Goal: Transaction & Acquisition: Download file/media

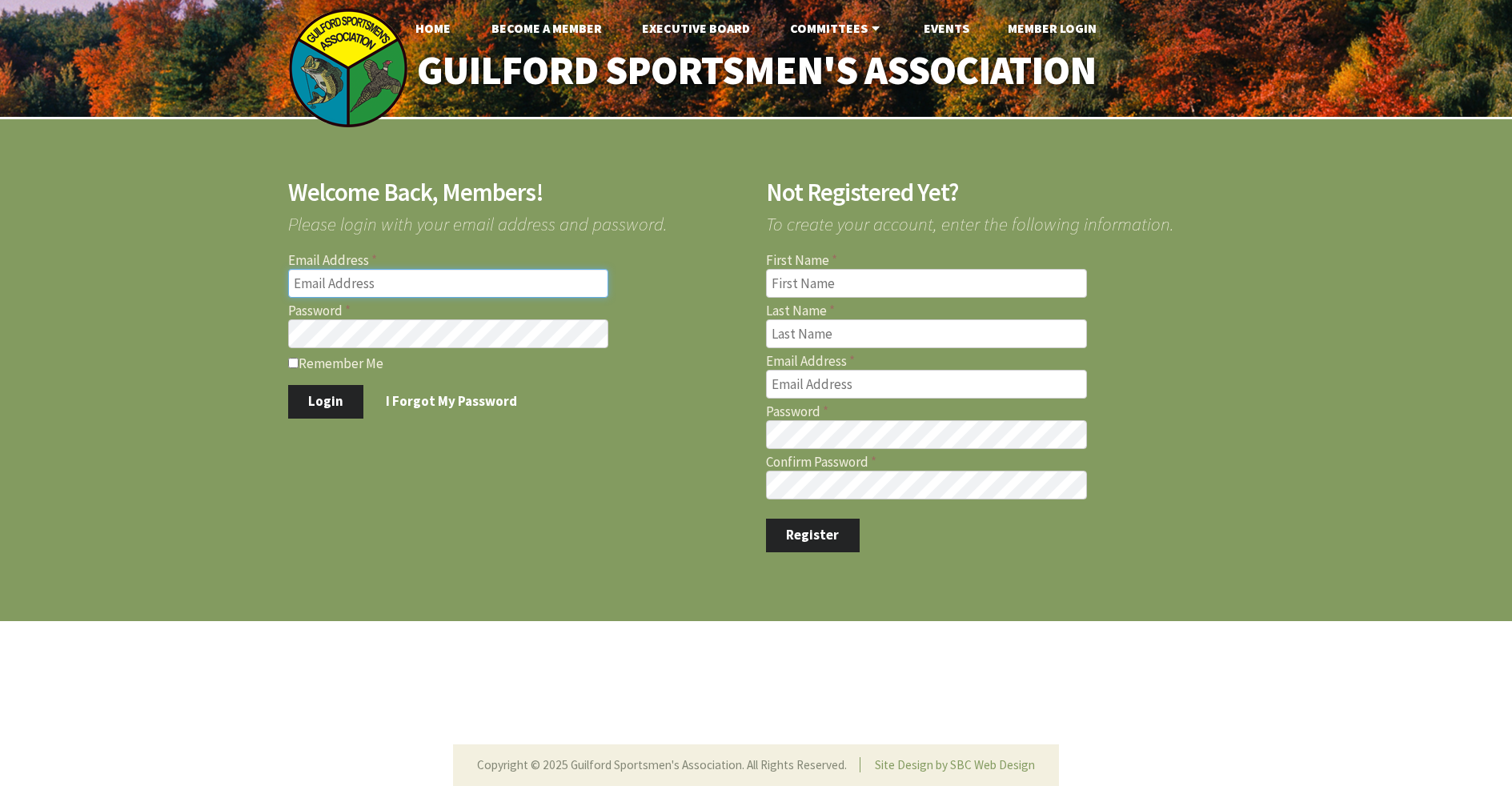
type input "[EMAIL_ADDRESS][DOMAIN_NAME]"
click at [324, 397] on button "Login" at bounding box center [326, 402] width 76 height 33
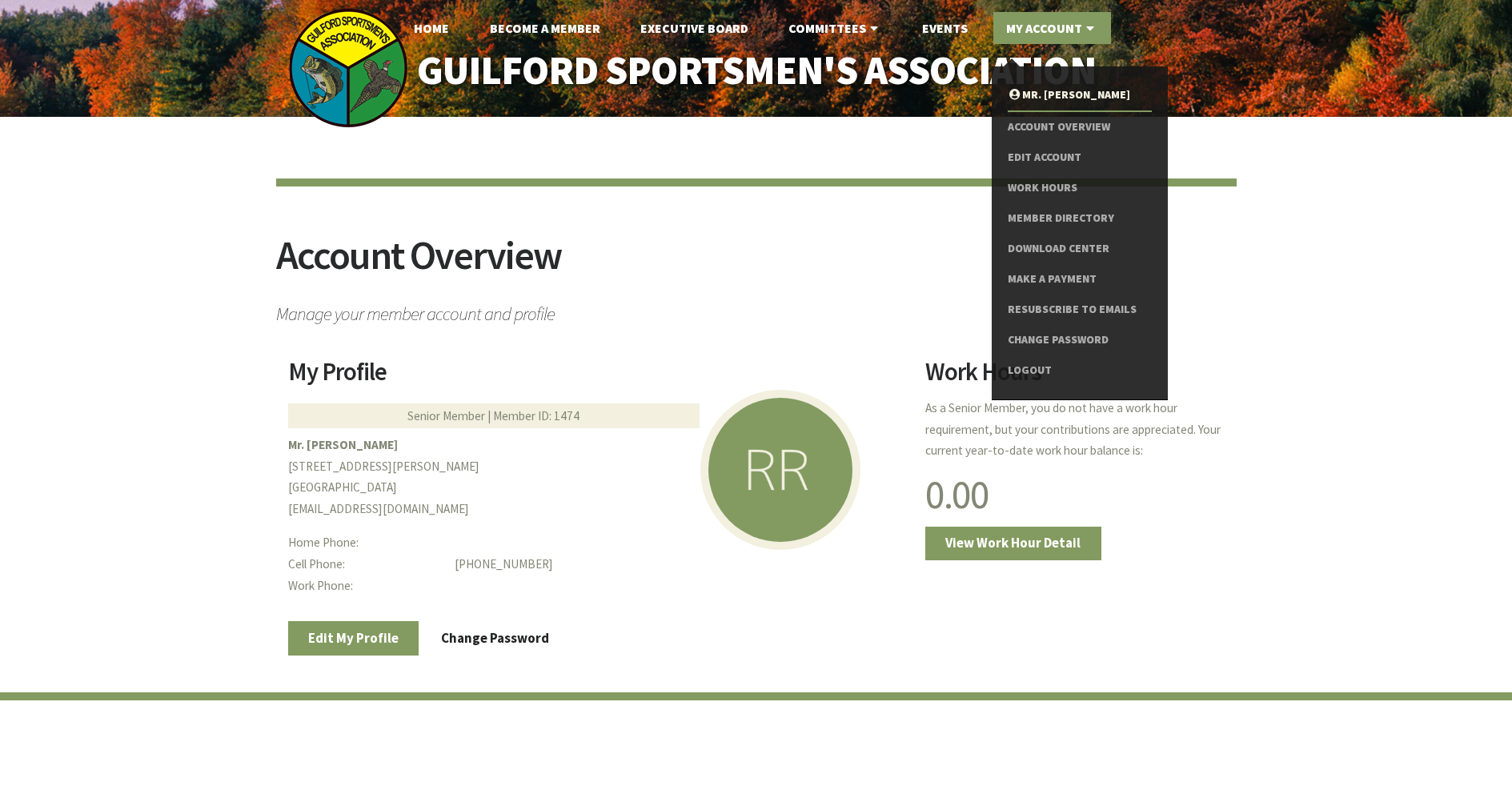
click at [1054, 36] on link "My Account" at bounding box center [1052, 28] width 118 height 32
click at [1052, 245] on link "Download Center" at bounding box center [1079, 248] width 143 height 31
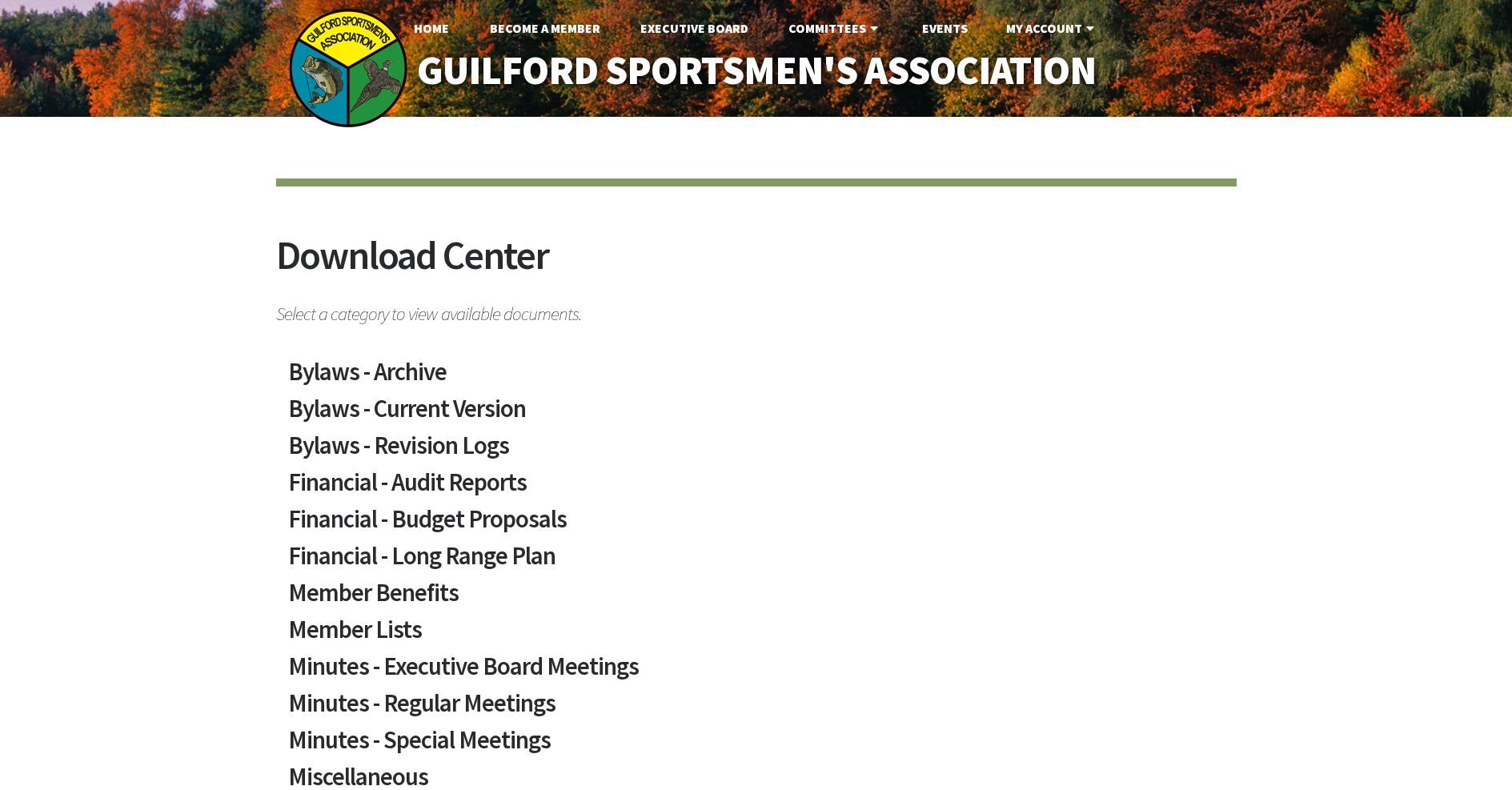
scroll to position [839, 0]
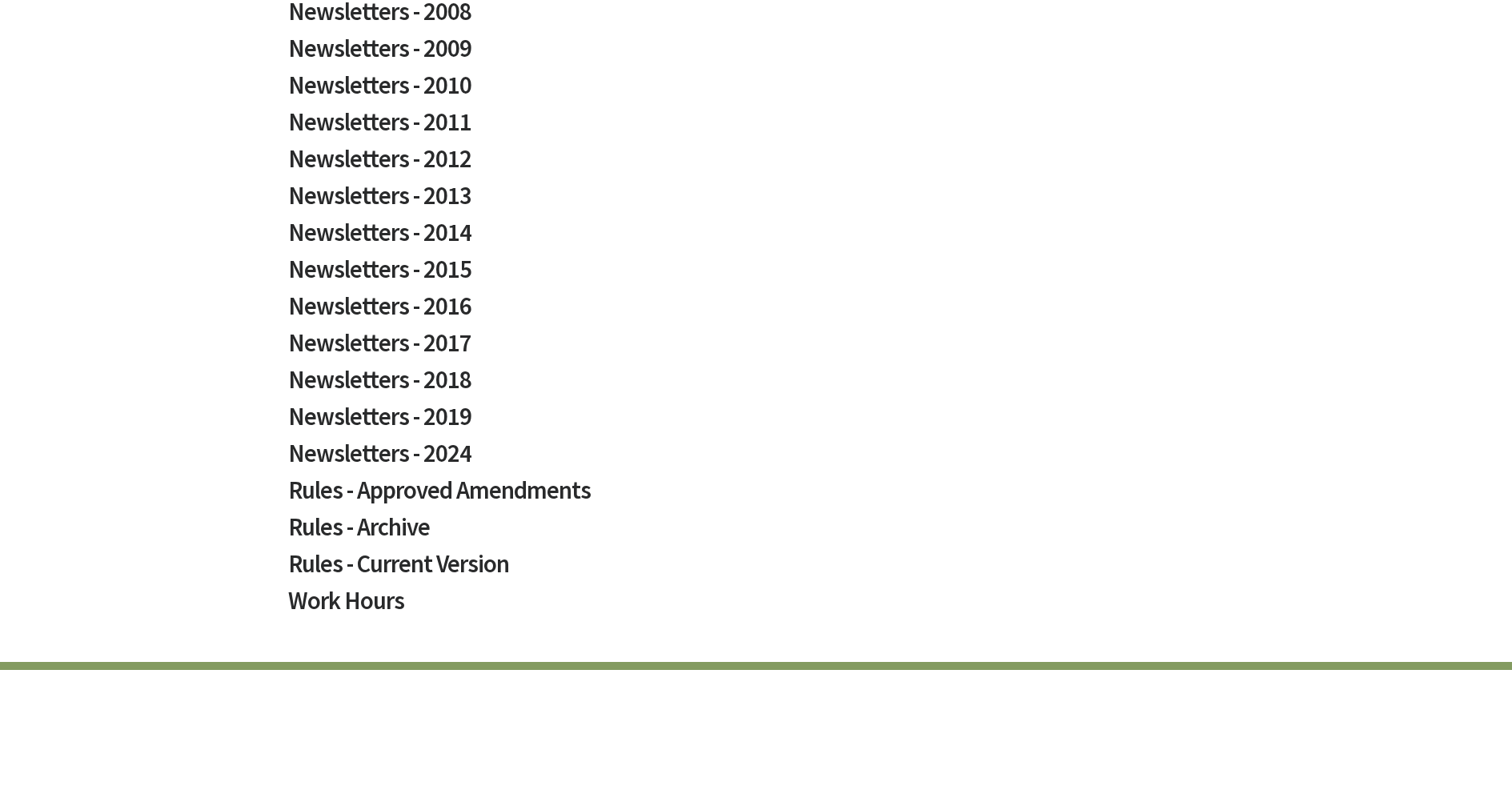
click at [412, 551] on h2 "Rules - Current Version" at bounding box center [757, 570] width 937 height 37
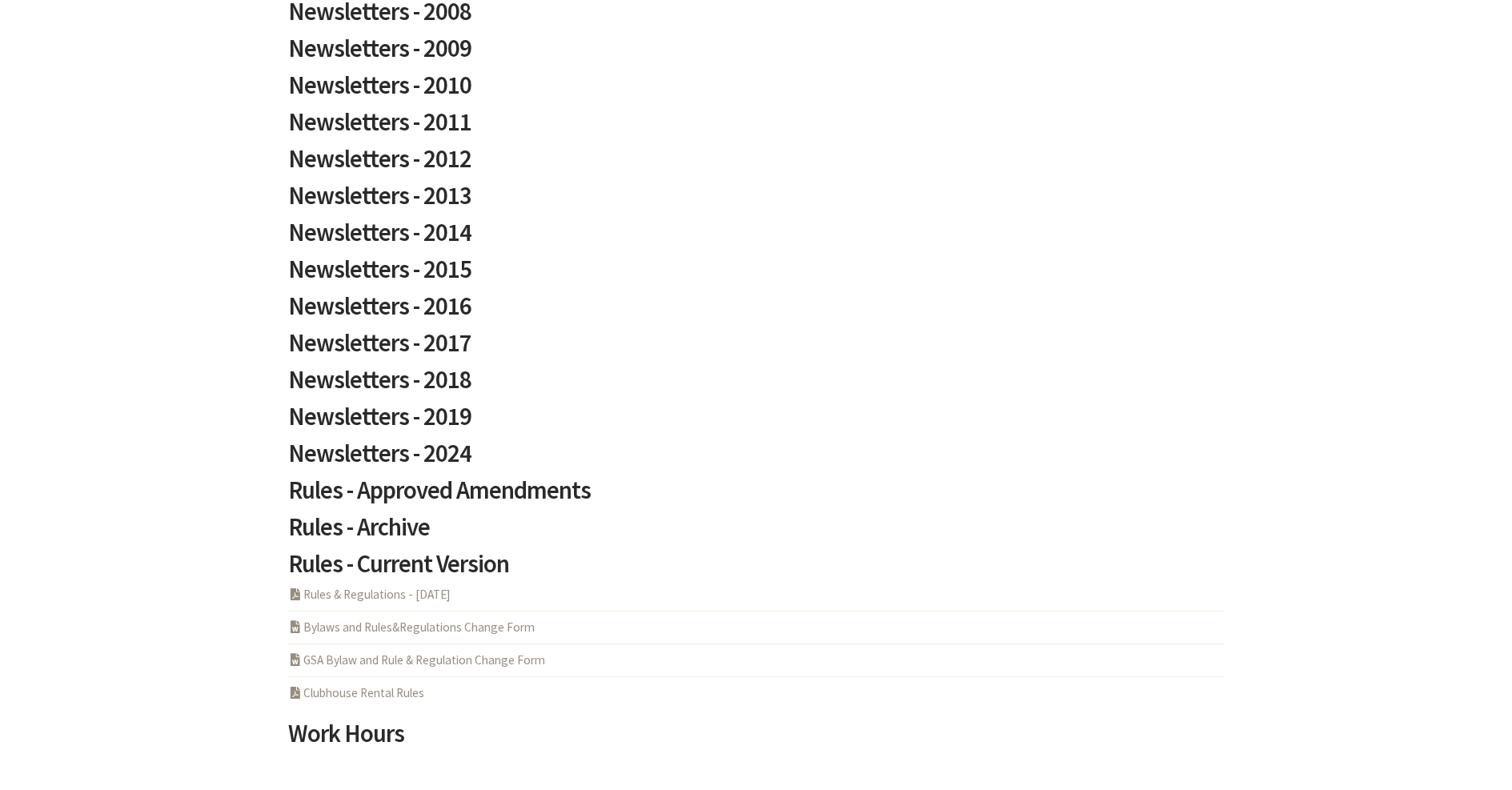
click at [378, 586] on link "PDF Acrobat Document Rules & Regulations - 5-6-2025" at bounding box center [370, 593] width 163 height 15
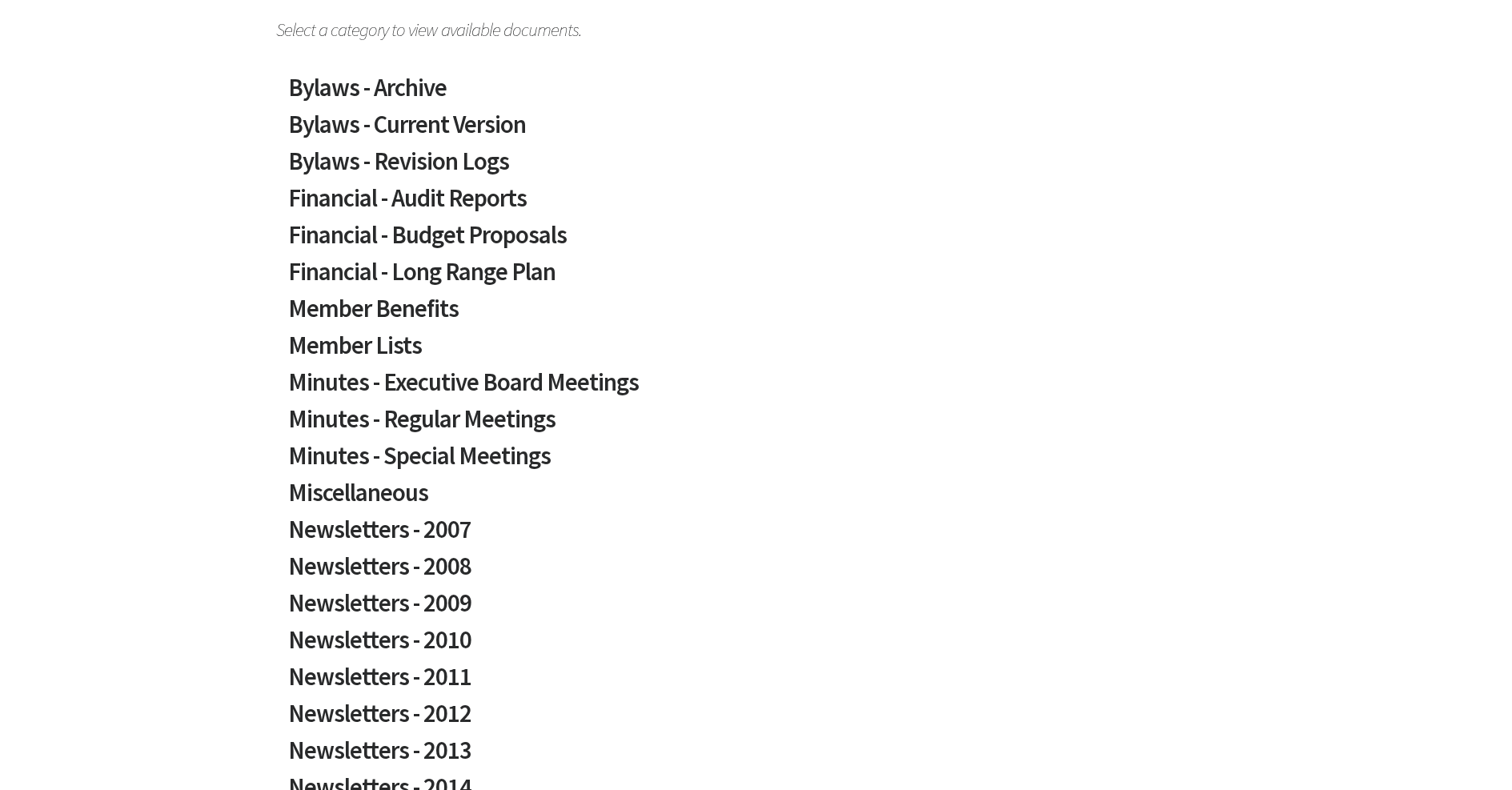
scroll to position [121, 0]
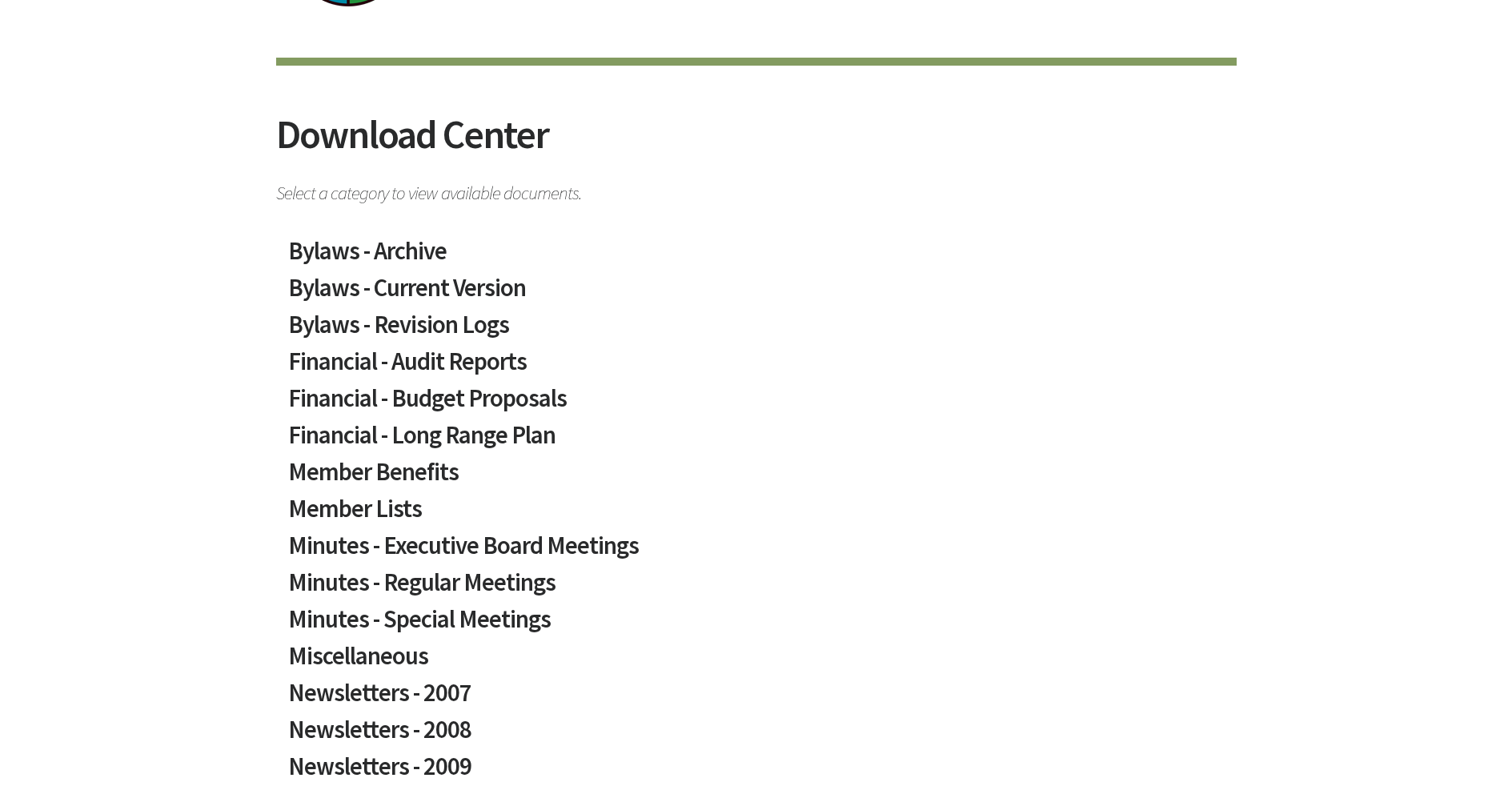
click at [407, 275] on h2 "Bylaws - Current Version" at bounding box center [757, 294] width 937 height 37
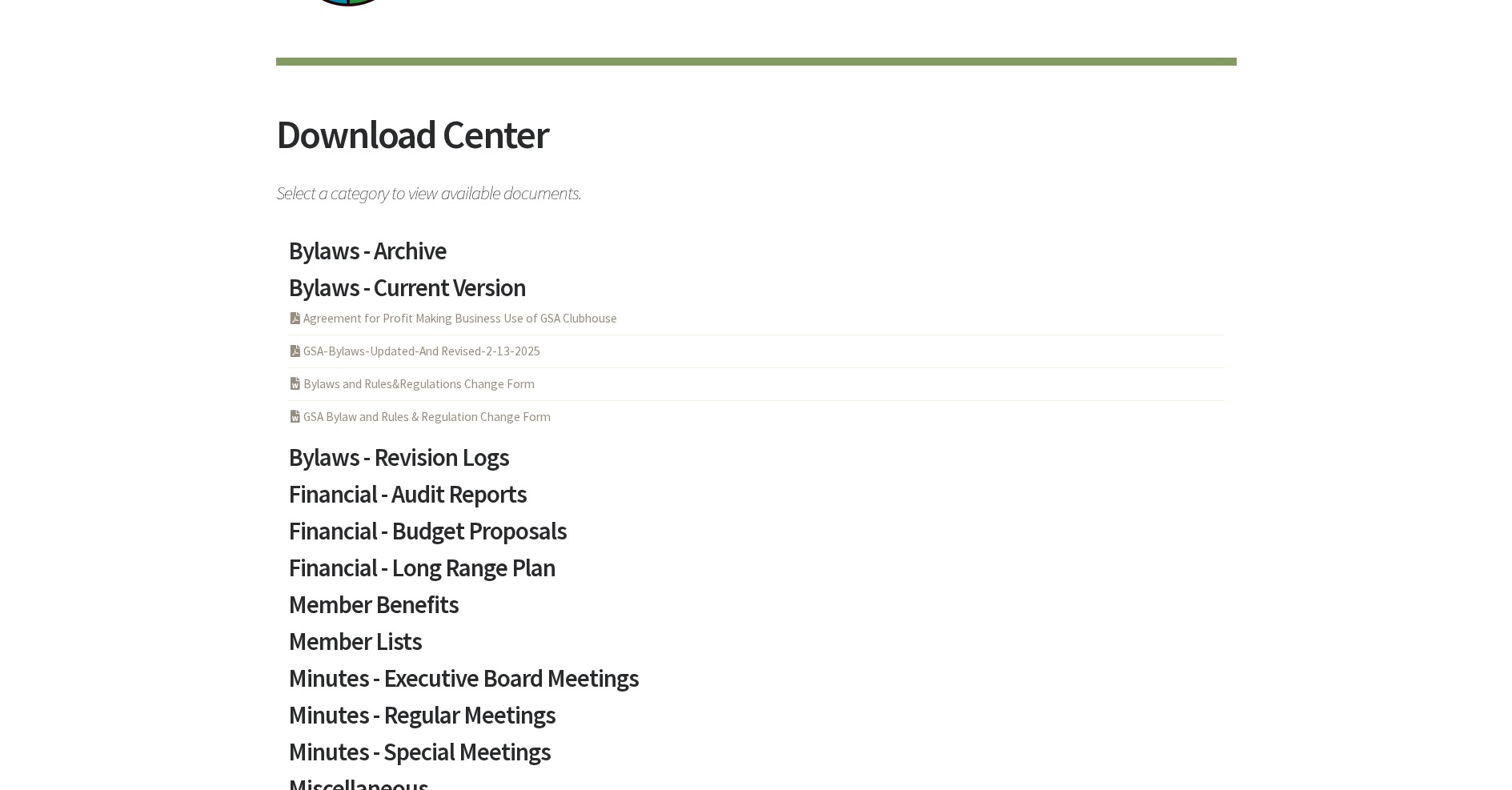
click at [427, 350] on link "PDF Acrobat Document GSA-Bylaws-Updated-And Revised-2-13-2025" at bounding box center [414, 350] width 253 height 15
click at [384, 348] on link "PDF Acrobat Document GSA-Bylaws-Updated-And Revised-2-13-2025" at bounding box center [414, 350] width 253 height 15
click at [399, 348] on link "PDF Acrobat Document GSA-Bylaws-Updated-And Revised-2-13-2025" at bounding box center [414, 350] width 253 height 15
